Goal: Find specific page/section: Find specific page/section

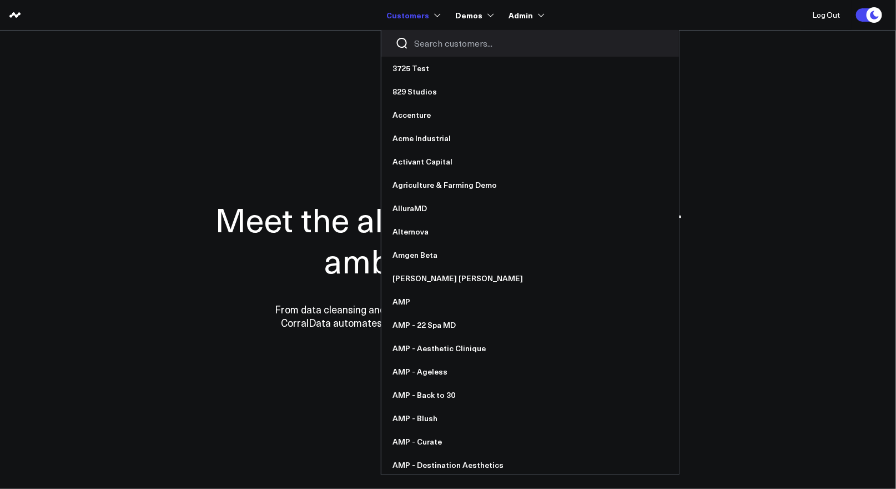
click at [424, 47] on input "Search customers input" at bounding box center [539, 43] width 251 height 12
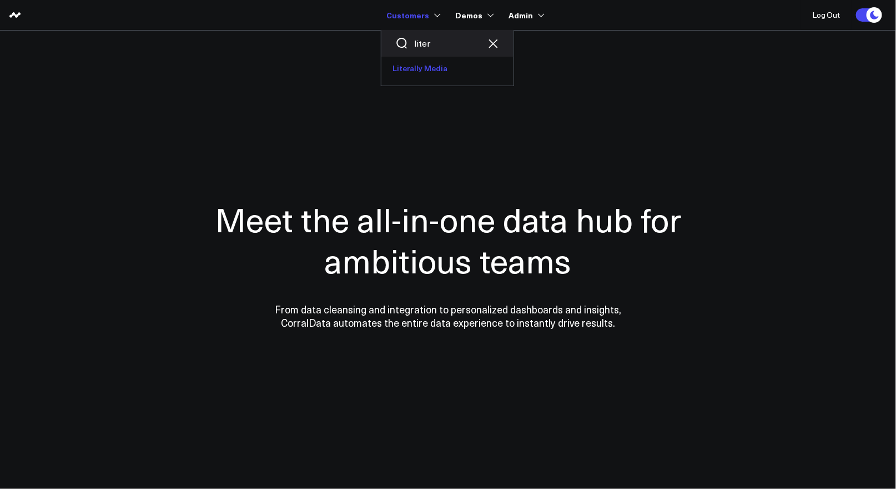
type input "liter"
click at [422, 74] on link "Literally Media" at bounding box center [448, 68] width 132 height 23
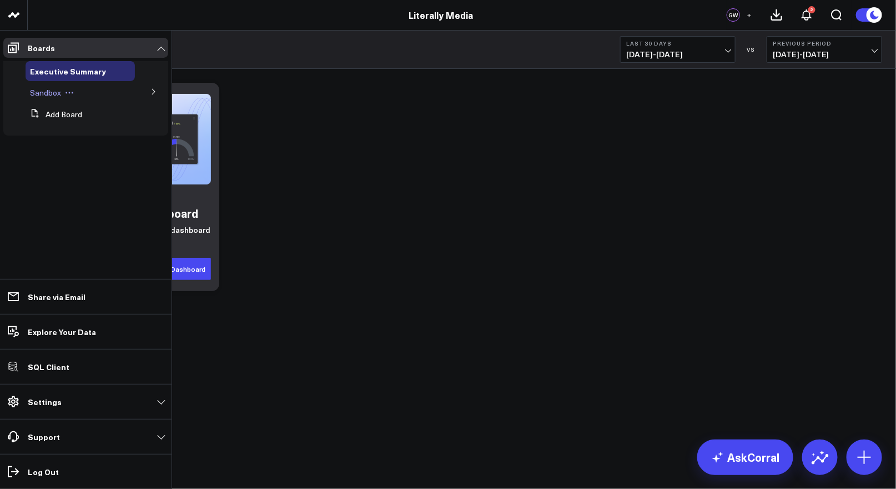
click at [54, 96] on span "Sandbox" at bounding box center [45, 92] width 31 height 11
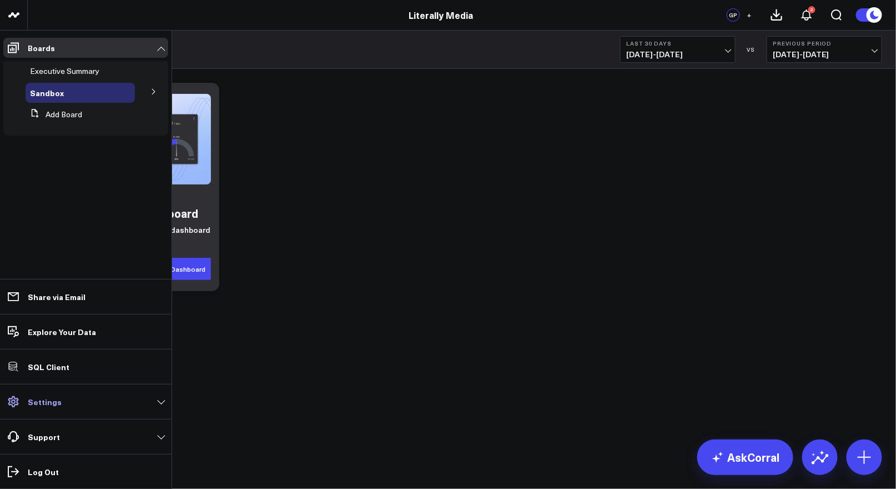
click at [56, 408] on link "Settings" at bounding box center [85, 402] width 165 height 20
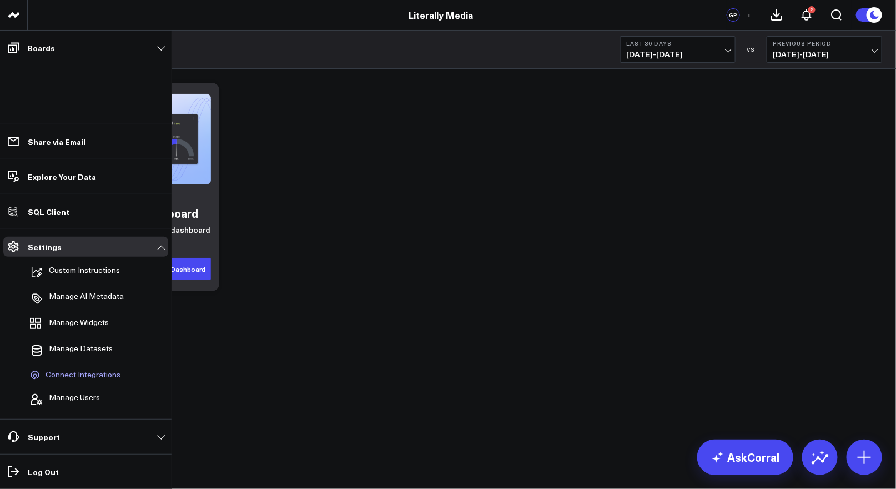
click at [76, 373] on span "Connect Integrations" at bounding box center [83, 375] width 75 height 10
